Goal: Check status: Check status

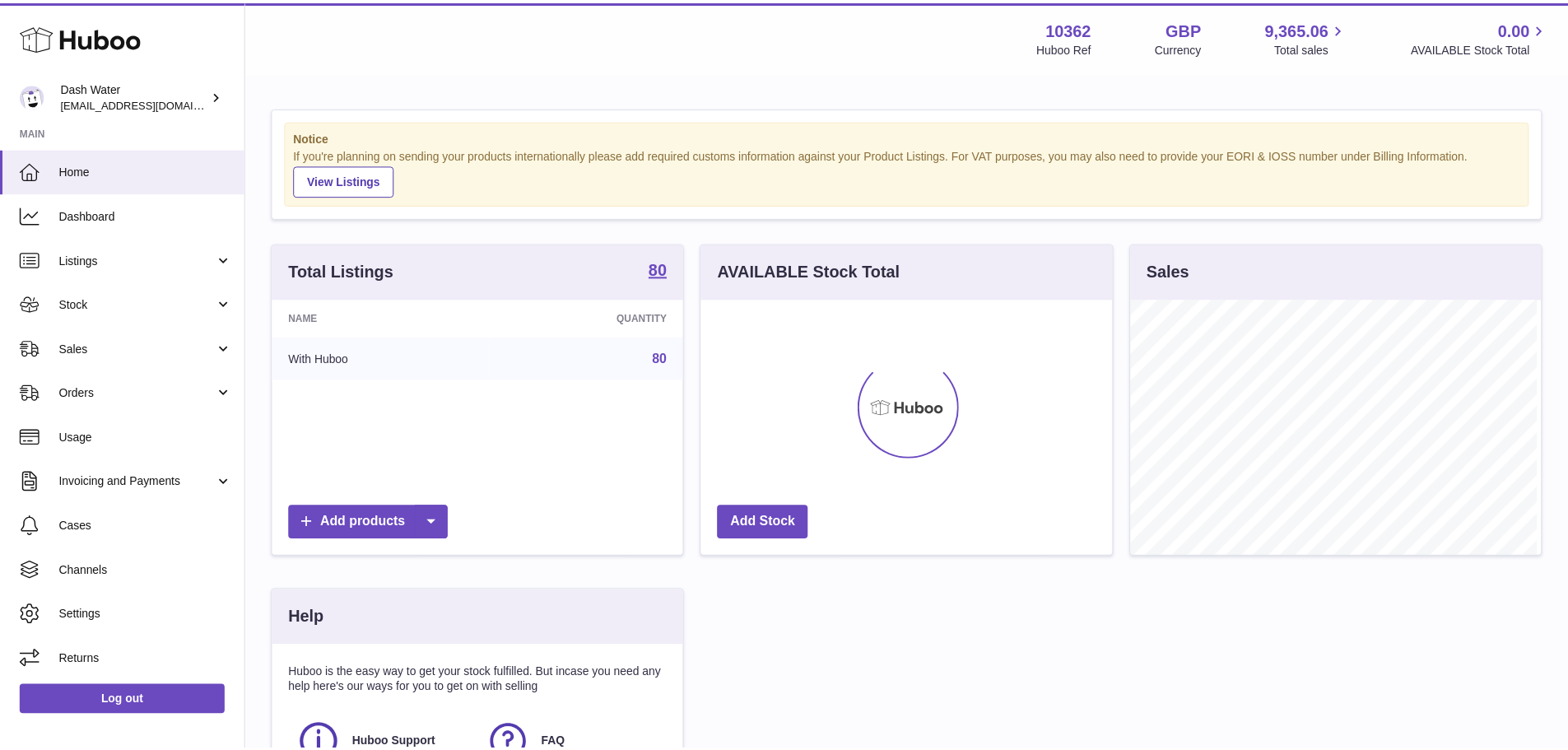
scroll to position [257, 414]
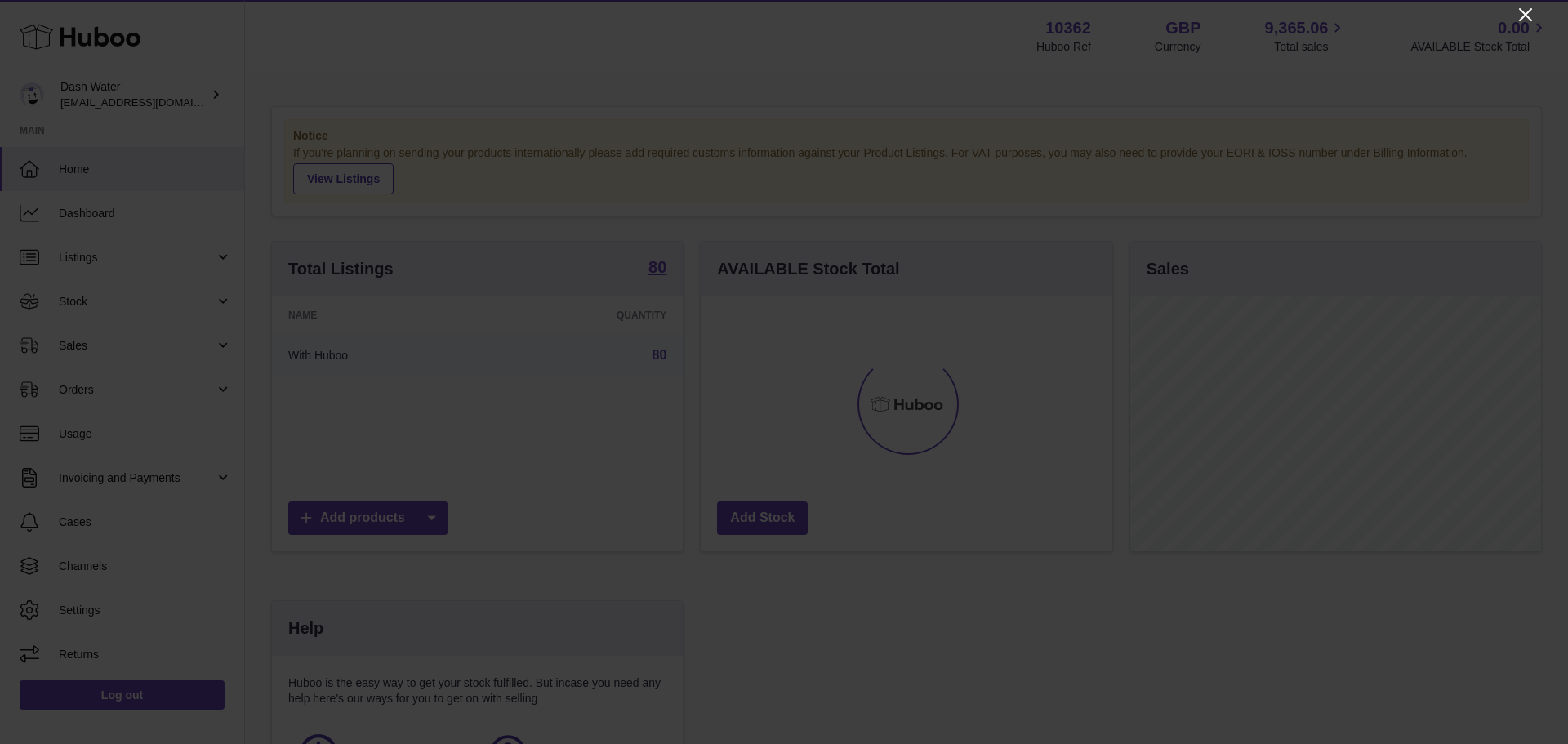
click at [1523, 17] on icon "Close" at bounding box center [1526, 15] width 13 height 13
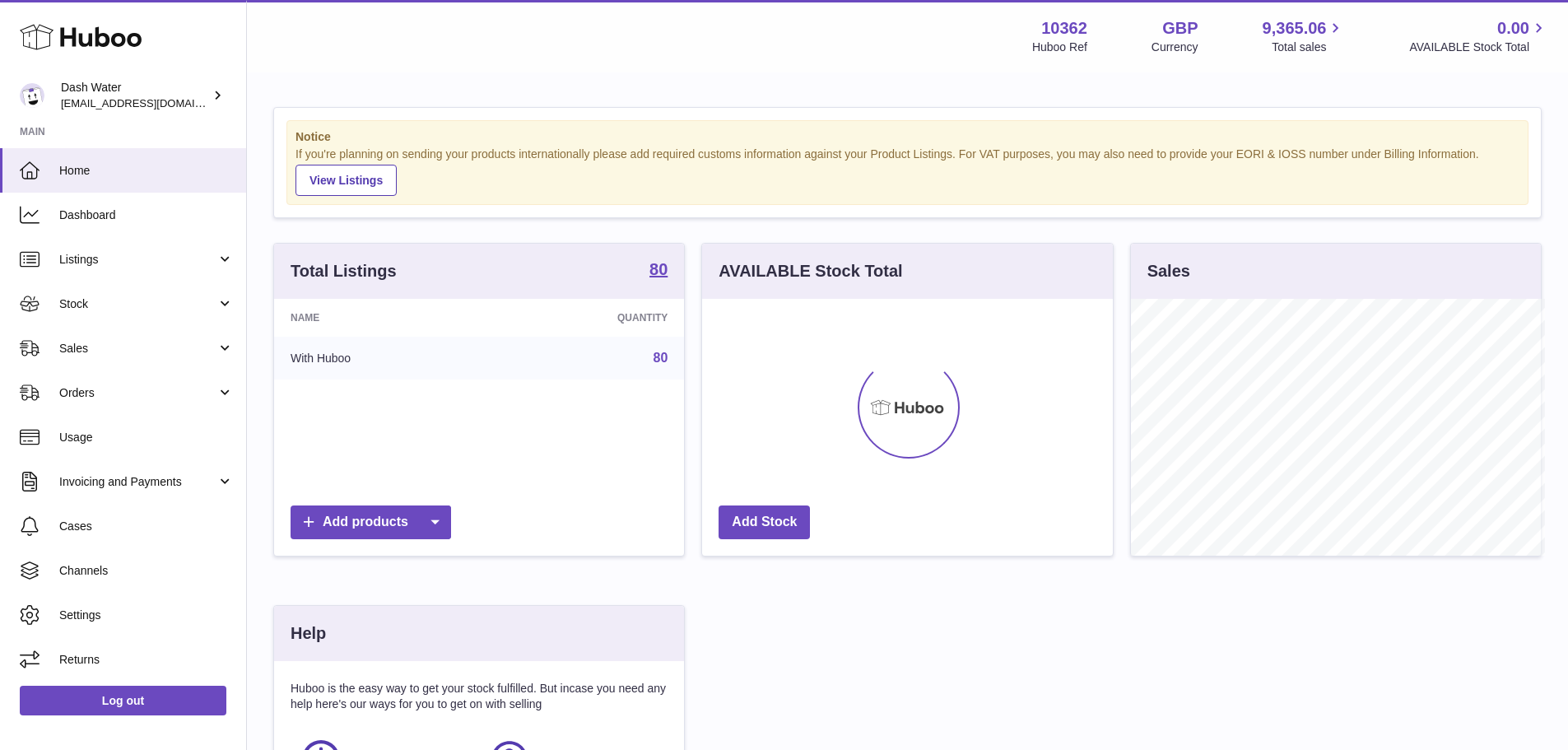
scroll to position [823301, 822822]
click at [93, 352] on span "Sales" at bounding box center [137, 349] width 157 height 15
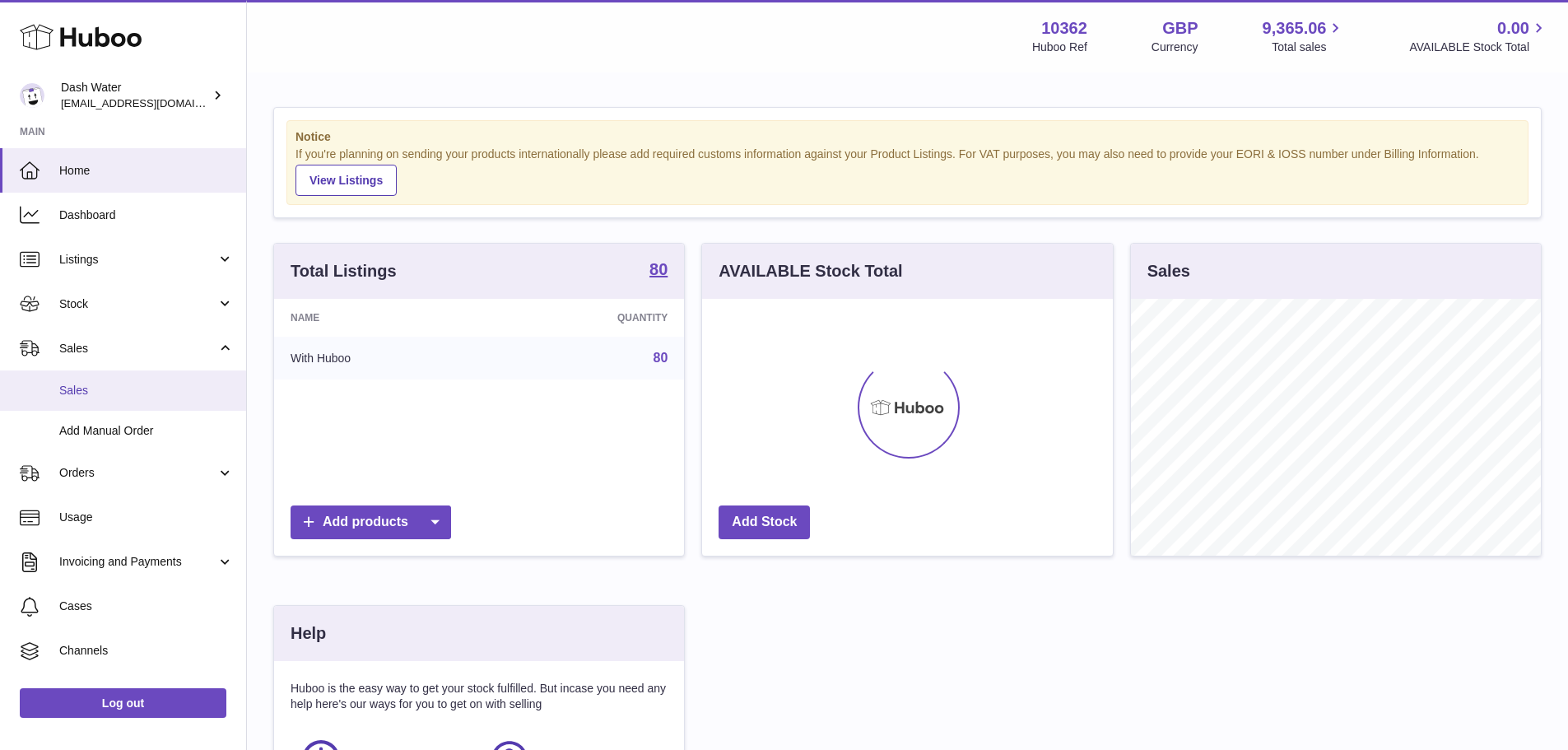
click at [75, 391] on span "Sales" at bounding box center [146, 390] width 175 height 15
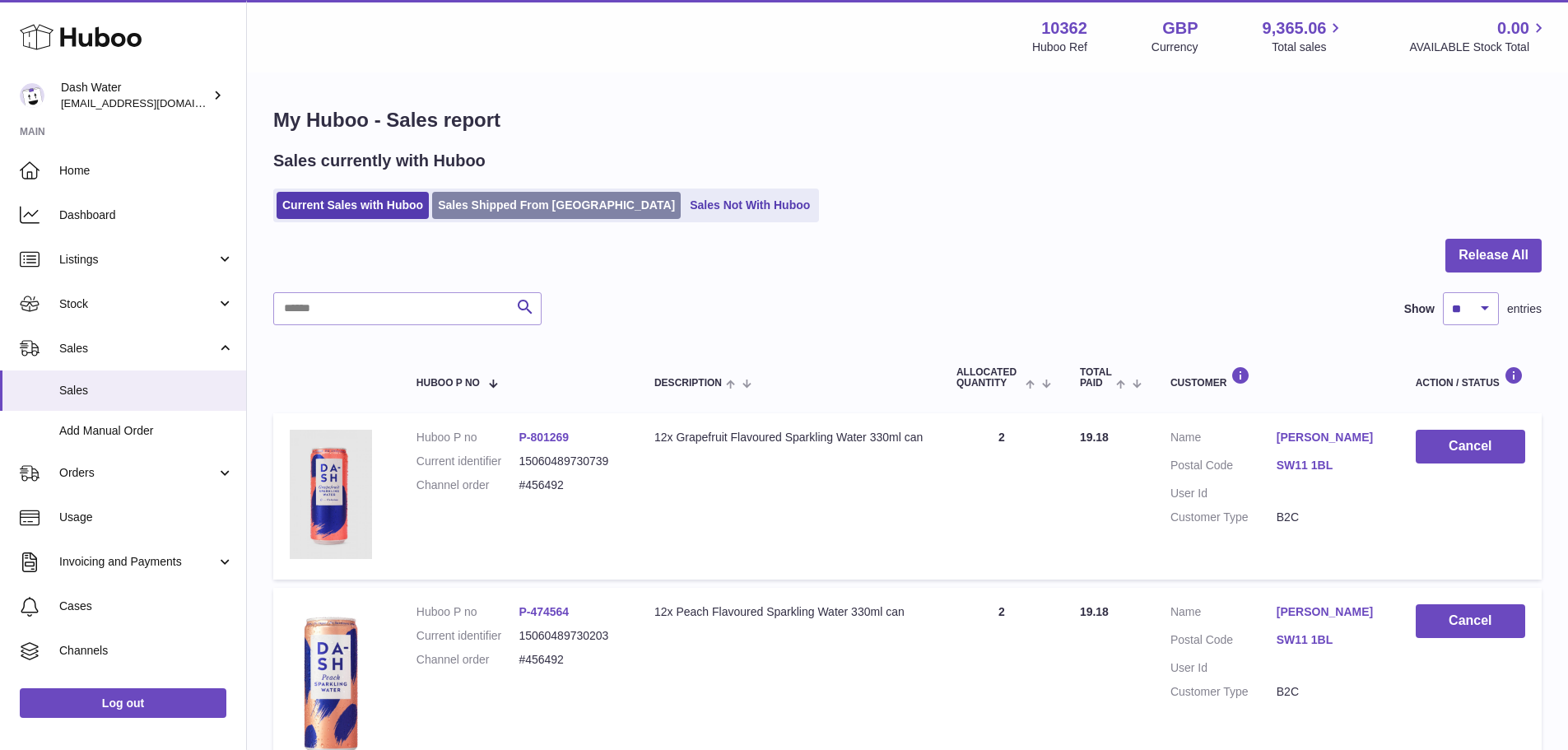
click at [479, 208] on link "Sales Shipped From Huboo" at bounding box center [556, 206] width 248 height 27
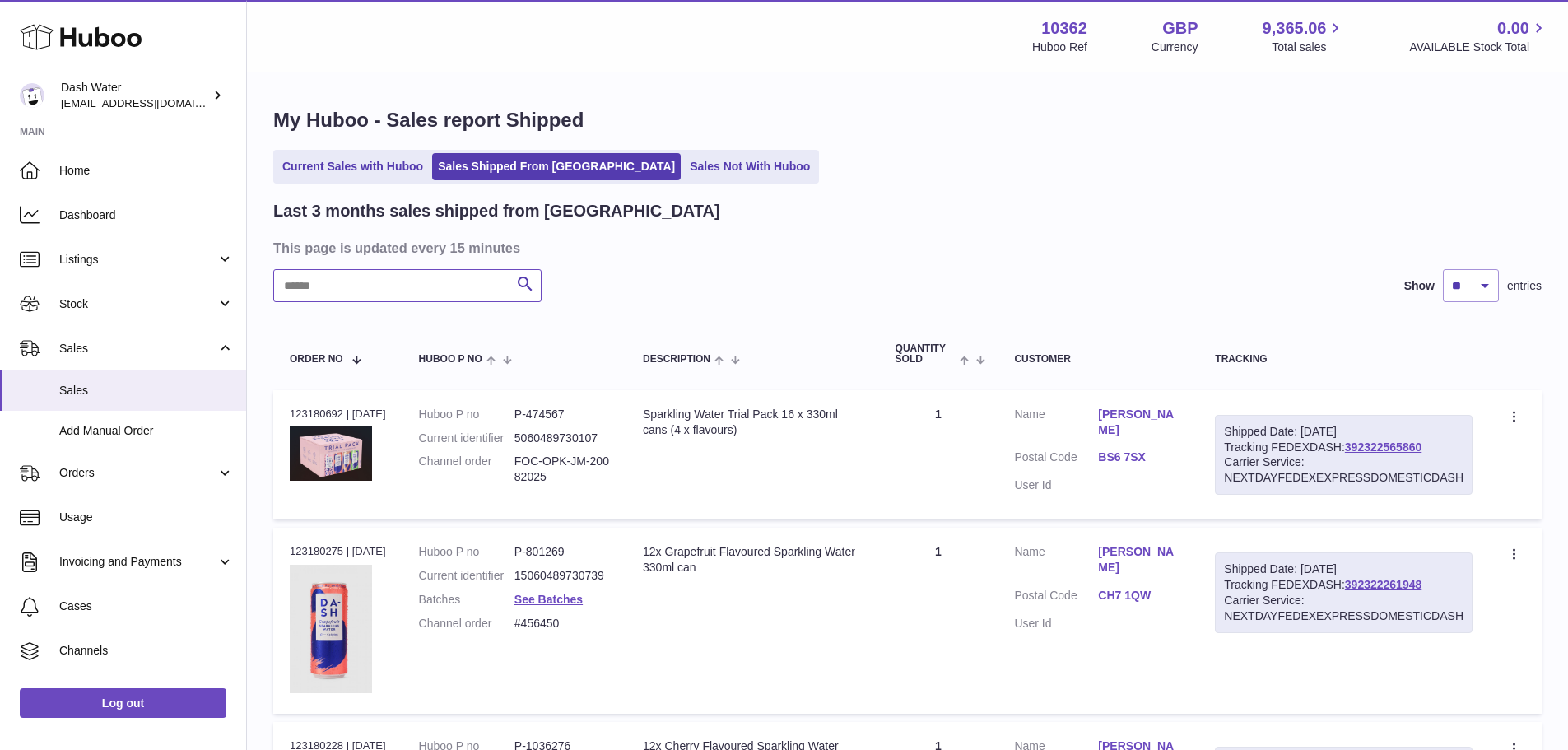
click at [396, 292] on input "text" at bounding box center [408, 286] width 269 height 33
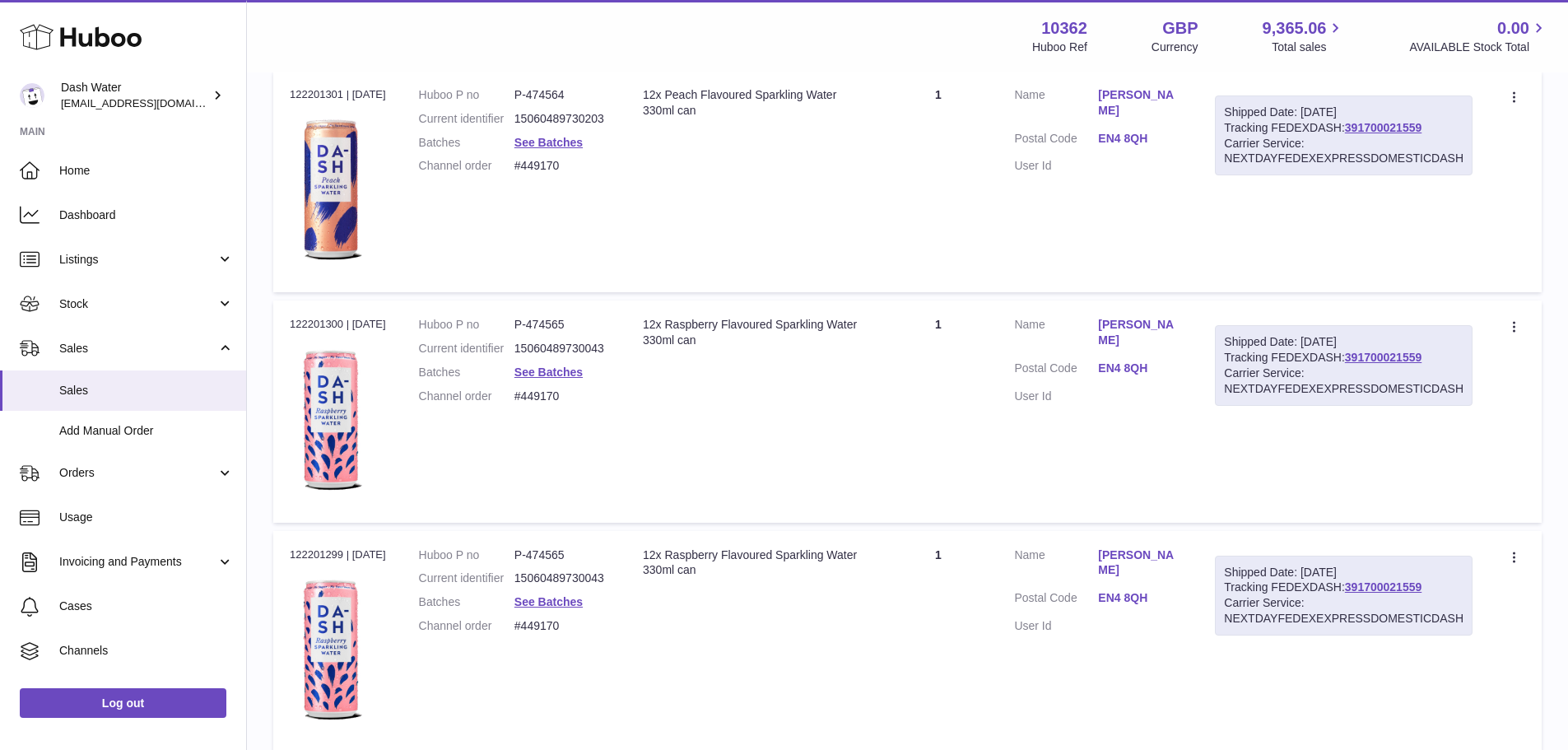
scroll to position [2114, 0]
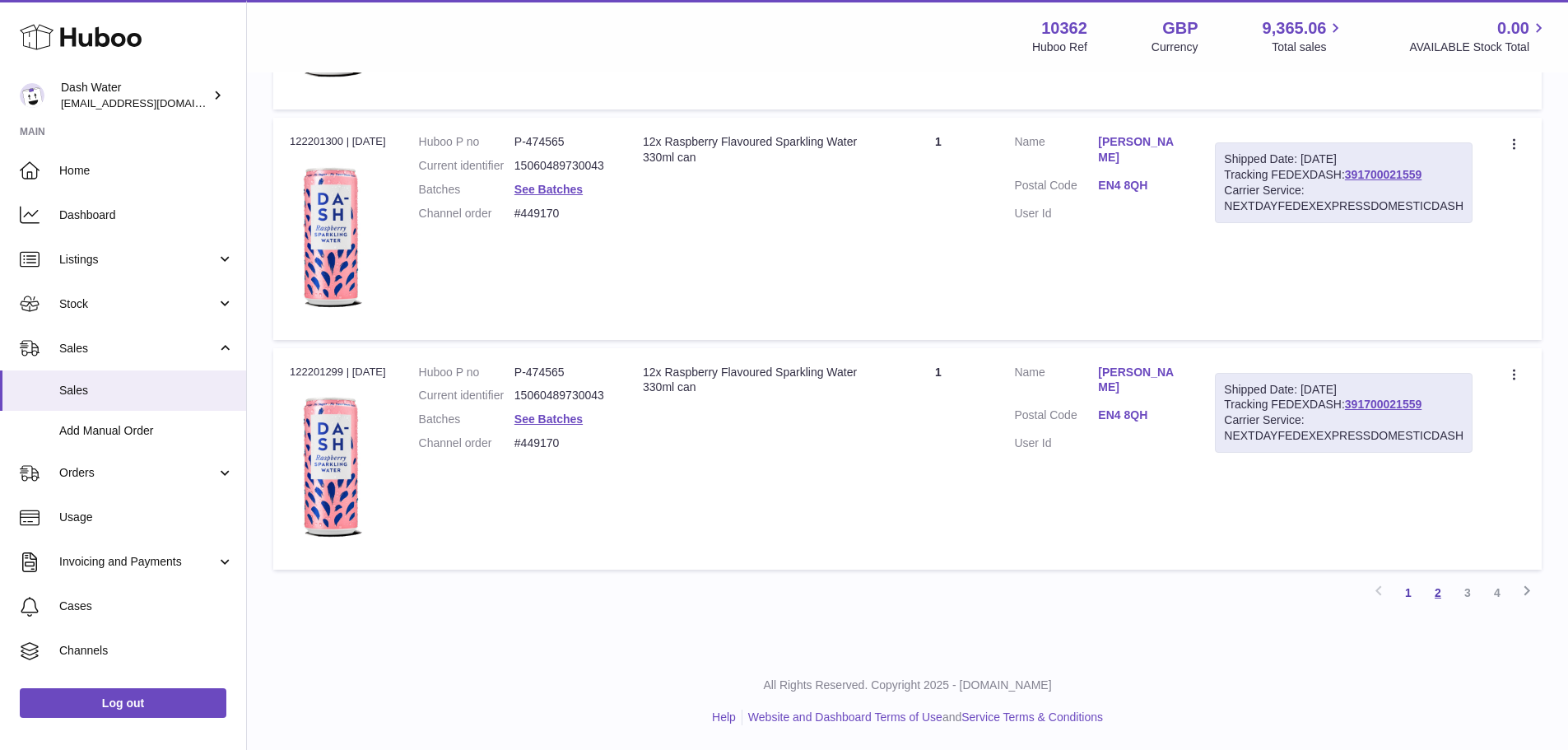
type input "**********"
click at [1439, 600] on link "2" at bounding box center [1438, 592] width 30 height 30
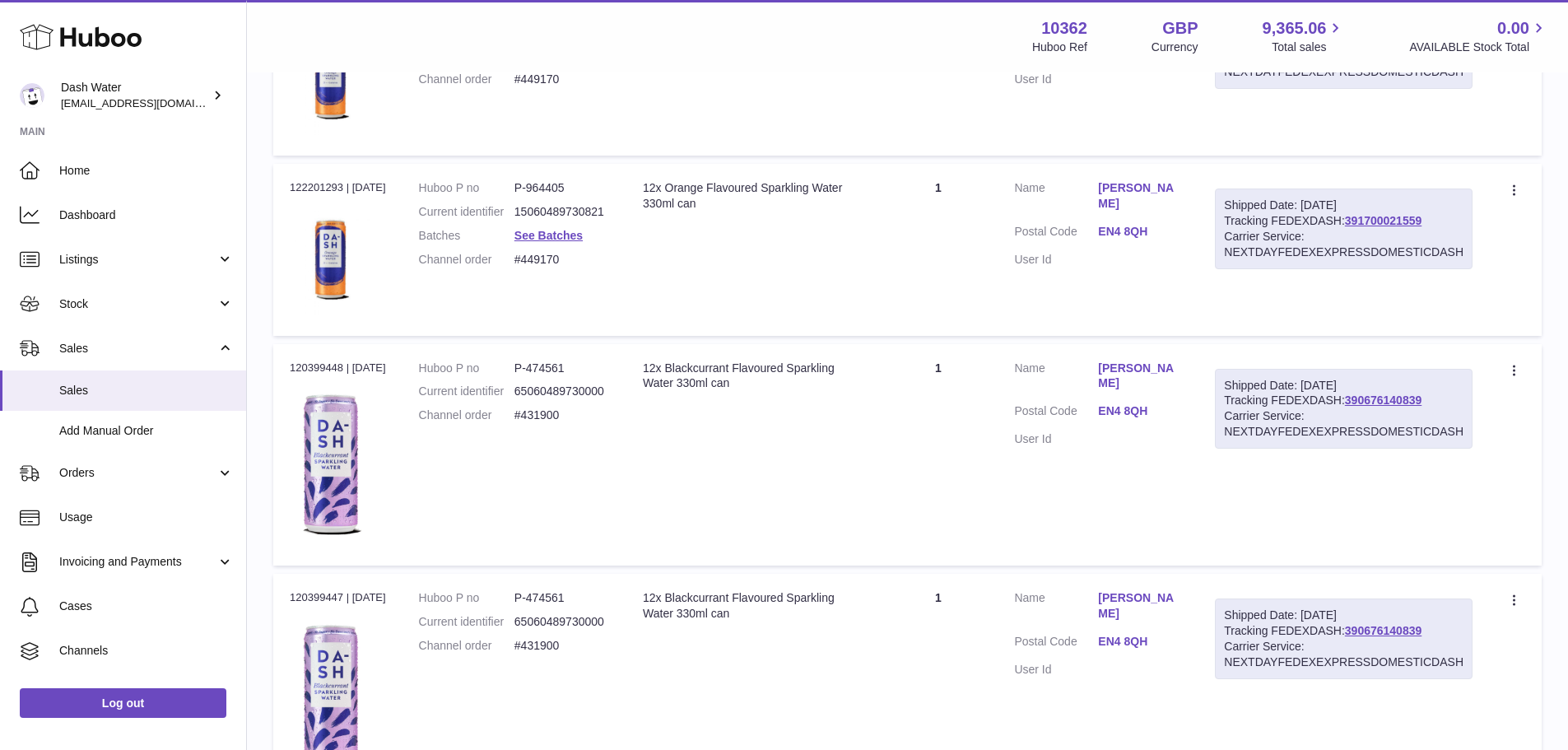
scroll to position [1227, 0]
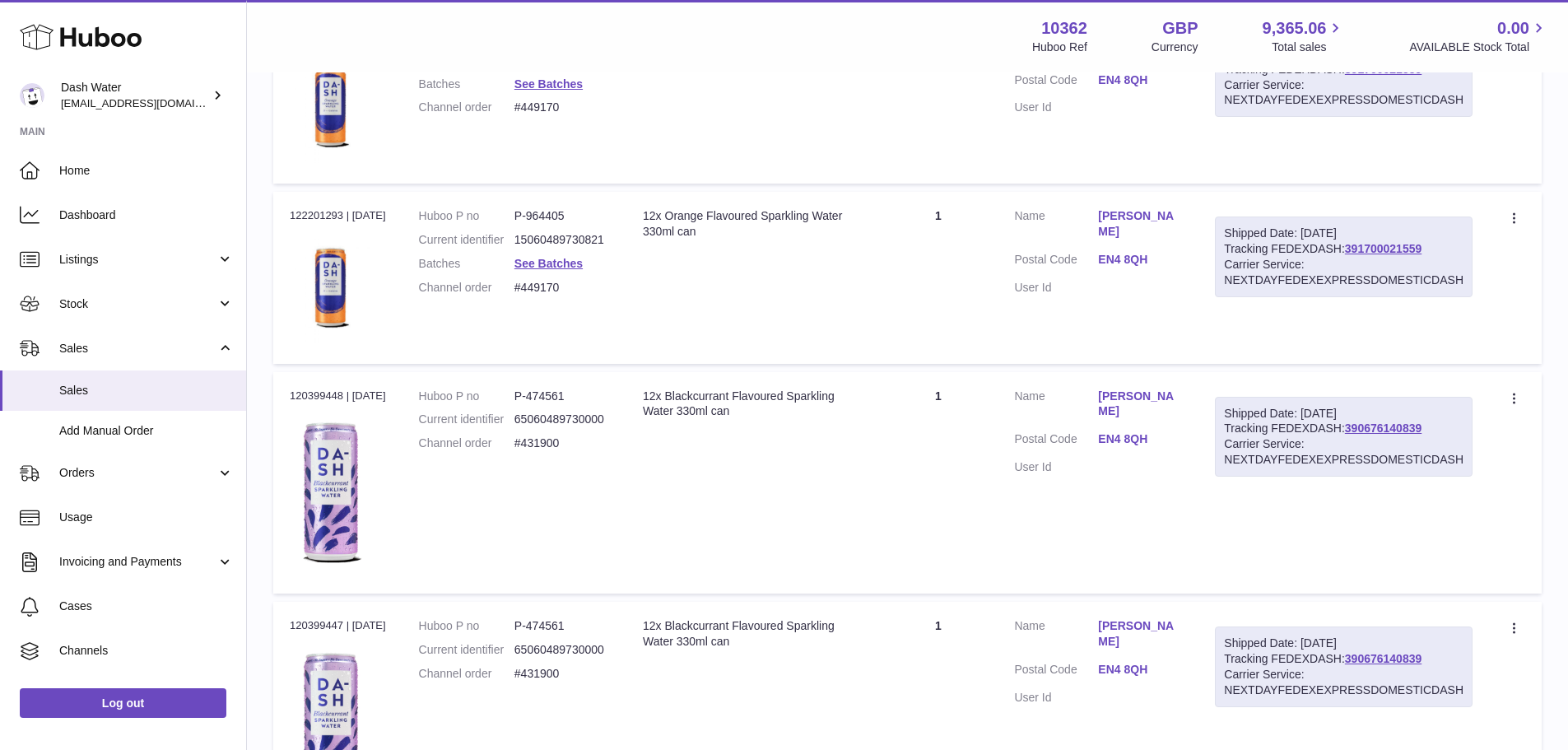
click at [320, 215] on div "Order no 122201293 | 3rd Aug" at bounding box center [338, 216] width 97 height 14
copy div "122201293"
